Goal: Information Seeking & Learning: Learn about a topic

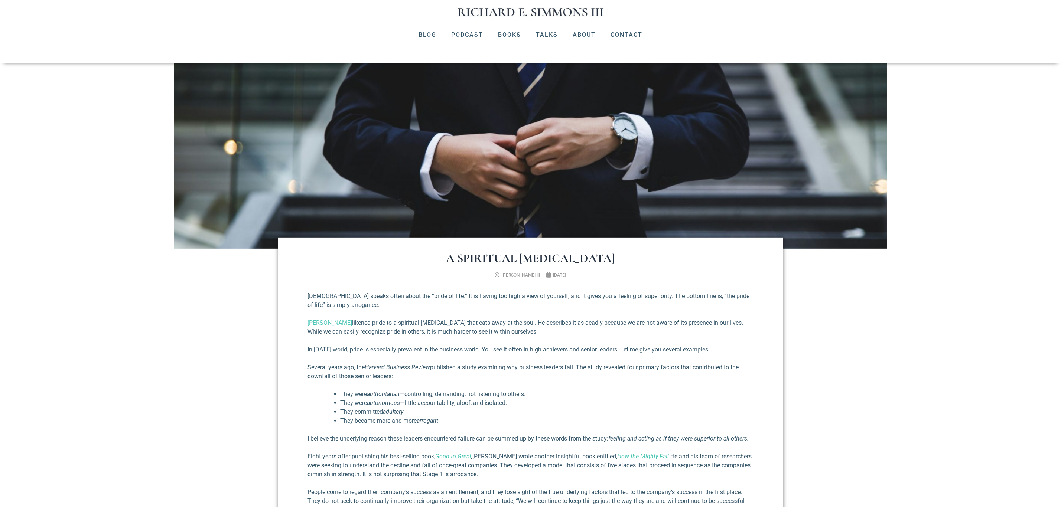
scroll to position [56, 0]
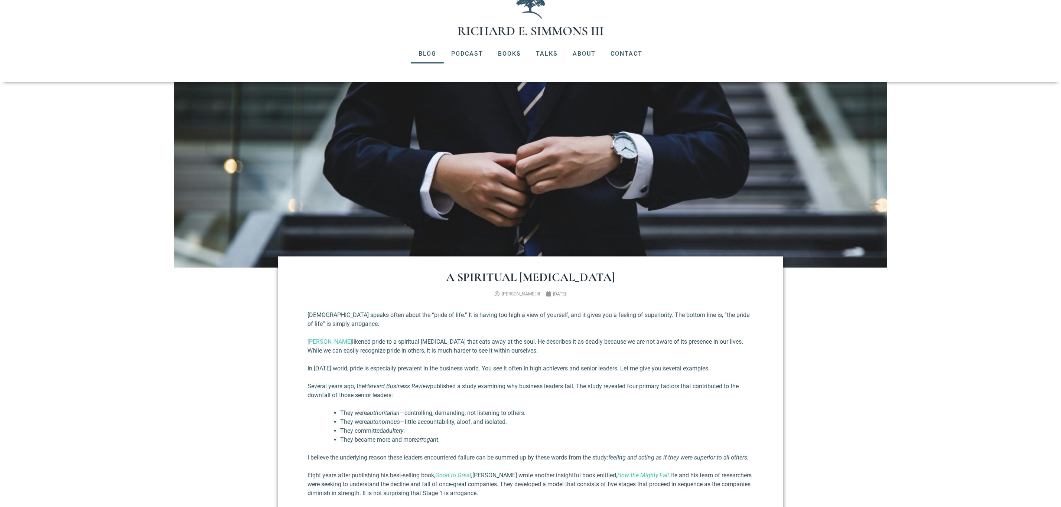
click at [426, 59] on link "Blog" at bounding box center [427, 53] width 33 height 19
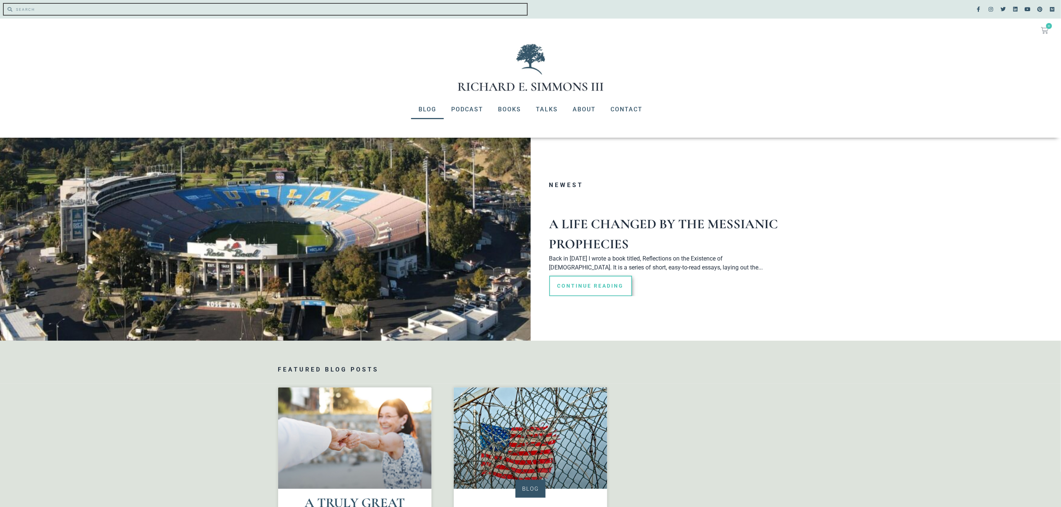
click at [56, 9] on input "Search" at bounding box center [269, 9] width 515 height 11
type input "Lifes most significant question"
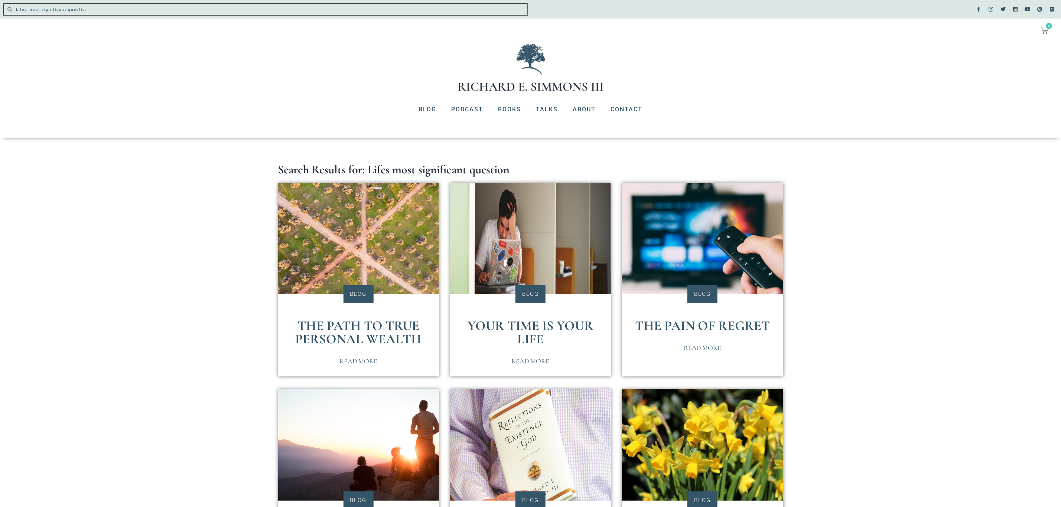
click at [68, 9] on input "Lifes most significant question" at bounding box center [269, 9] width 515 height 11
click at [520, 8] on input "Lifes most significant question" at bounding box center [269, 9] width 515 height 11
click at [435, 111] on link "Blog" at bounding box center [427, 109] width 33 height 19
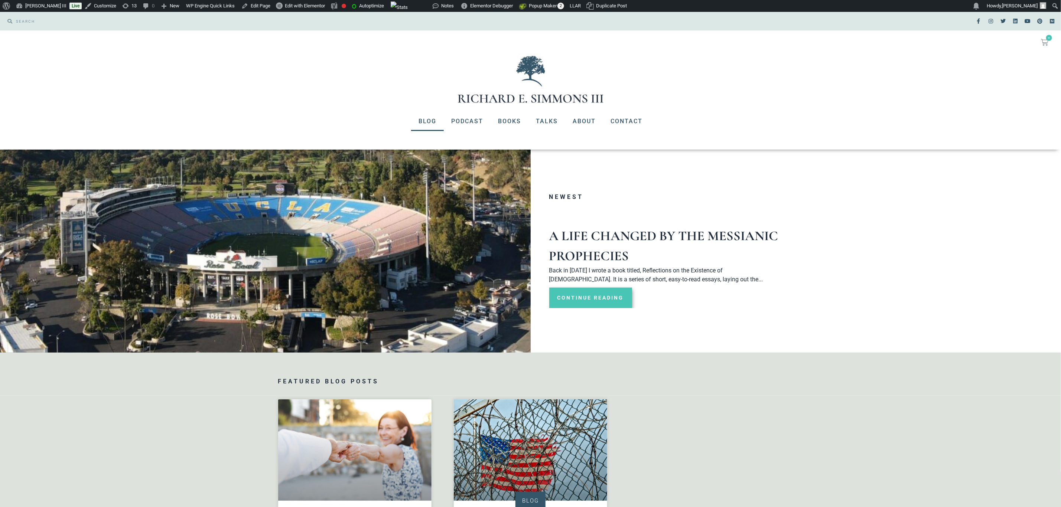
click at [593, 294] on link "Continue Reading" at bounding box center [590, 298] width 83 height 20
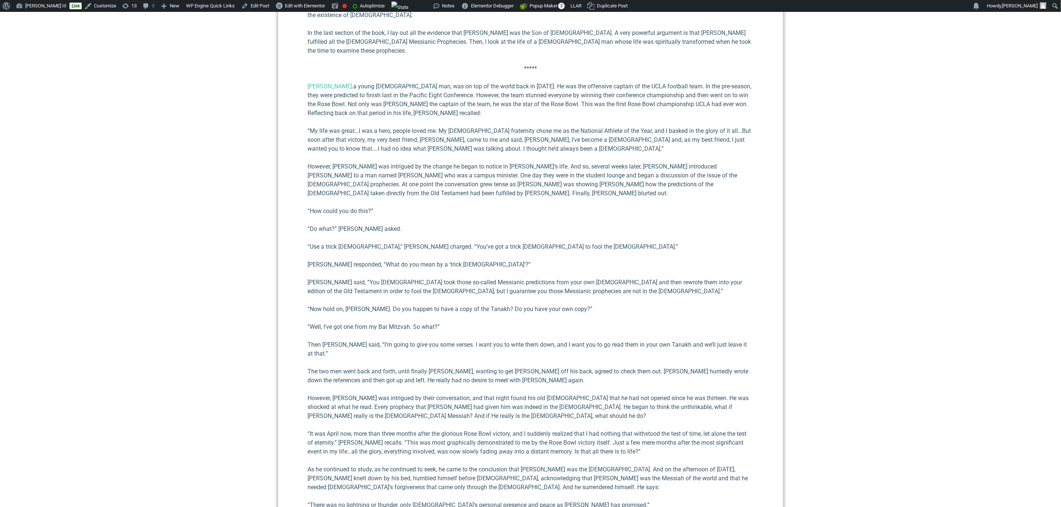
scroll to position [501, 0]
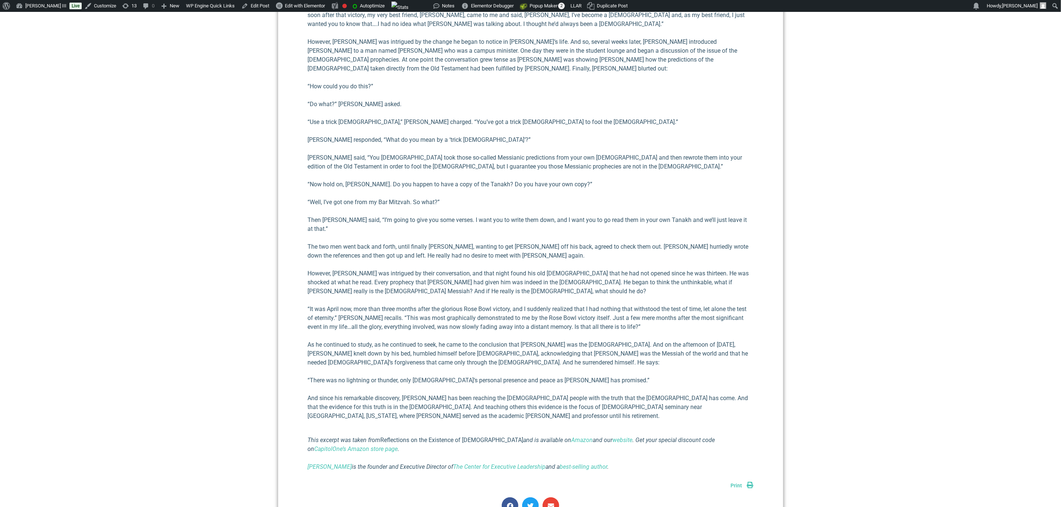
click at [418, 464] on icon "[PERSON_NAME] is the founder and Executive Director of The Center for Executive…" at bounding box center [458, 467] width 301 height 7
copy div "[PERSON_NAME] is the founder and Executive Director of The Center for Executive…"
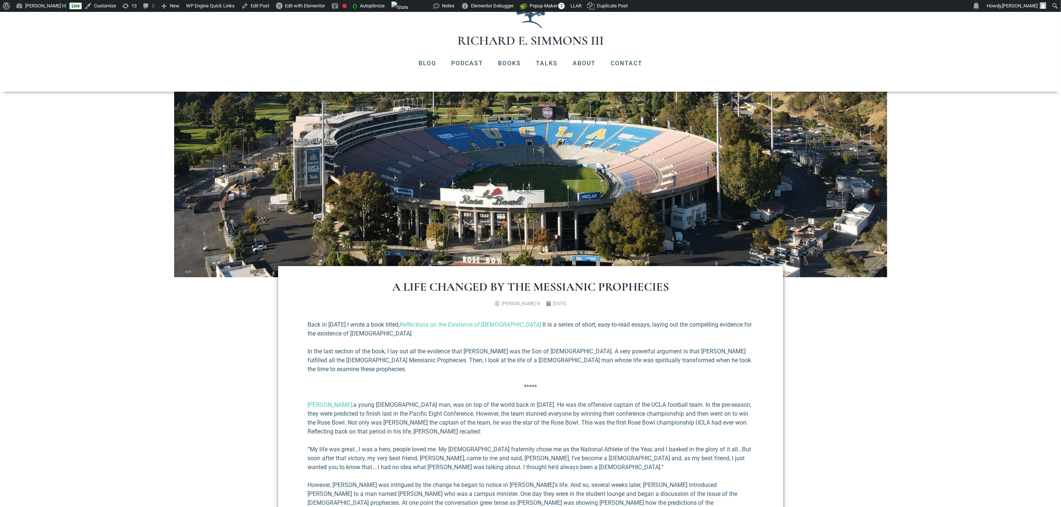
scroll to position [56, 0]
